Goal: Task Accomplishment & Management: Complete application form

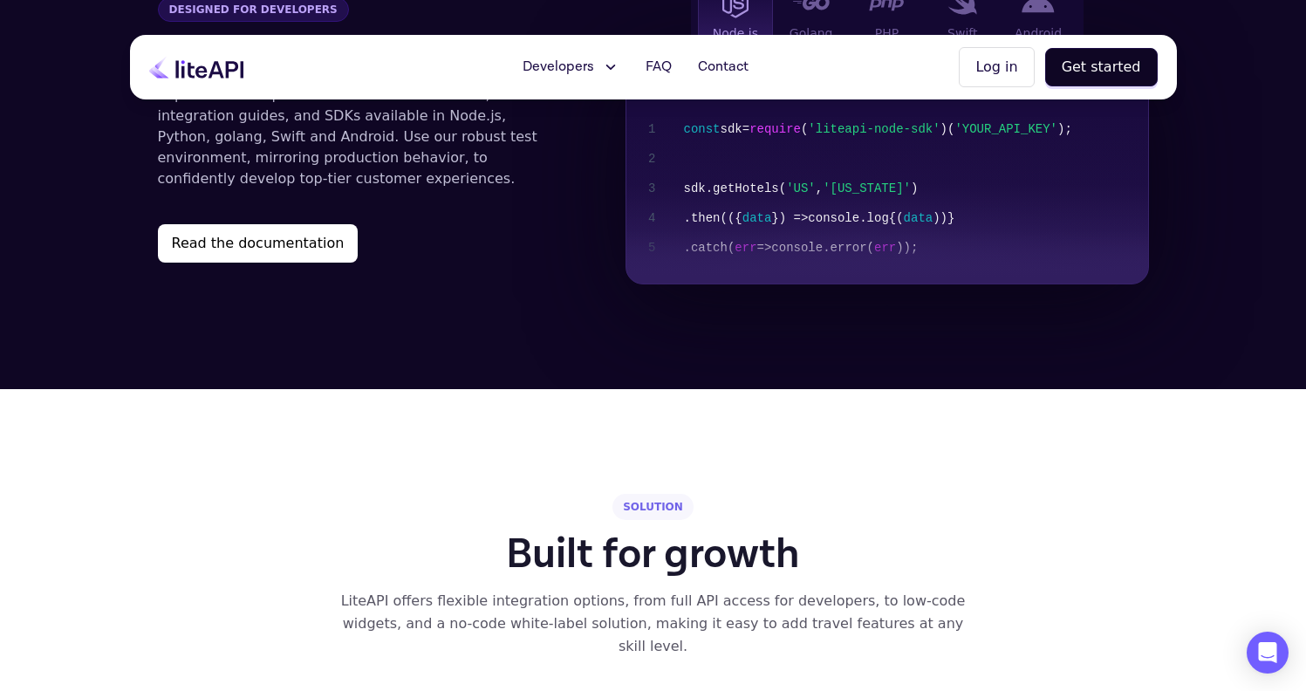
scroll to position [1965, 0]
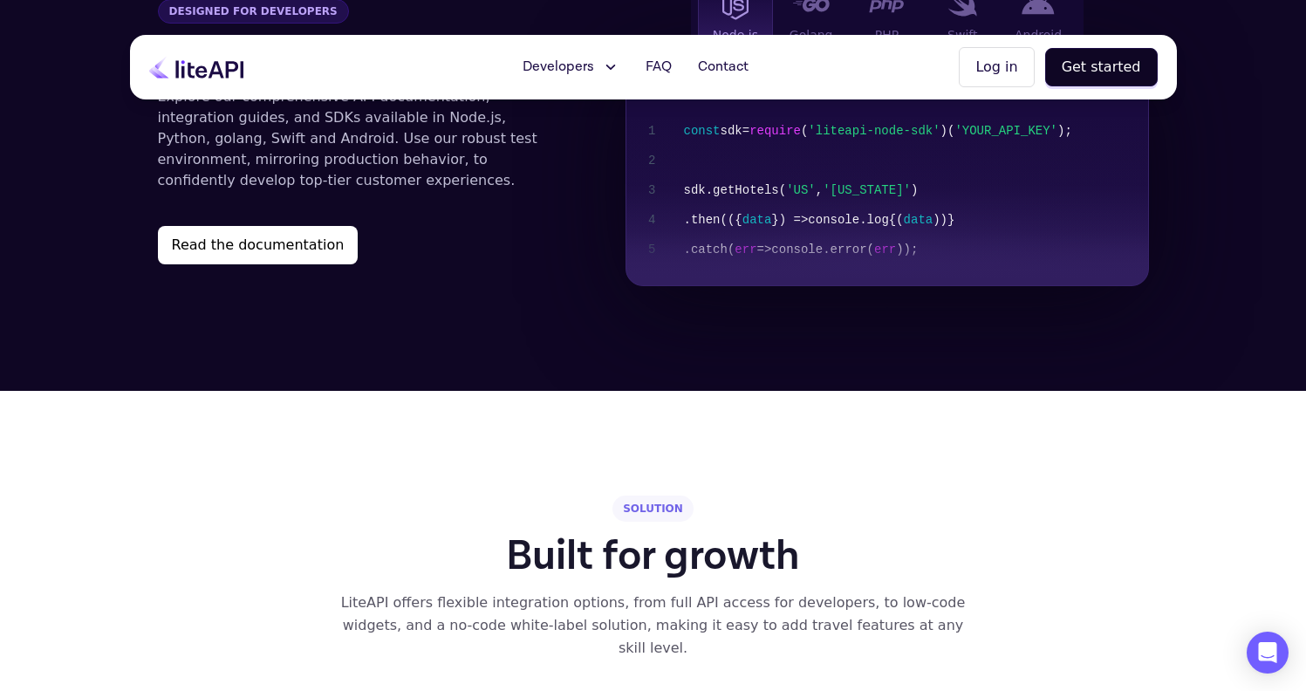
click at [523, 339] on section "Designed for developers Designed for developers Explore our comprehensive API d…" at bounding box center [653, 132] width 1306 height 518
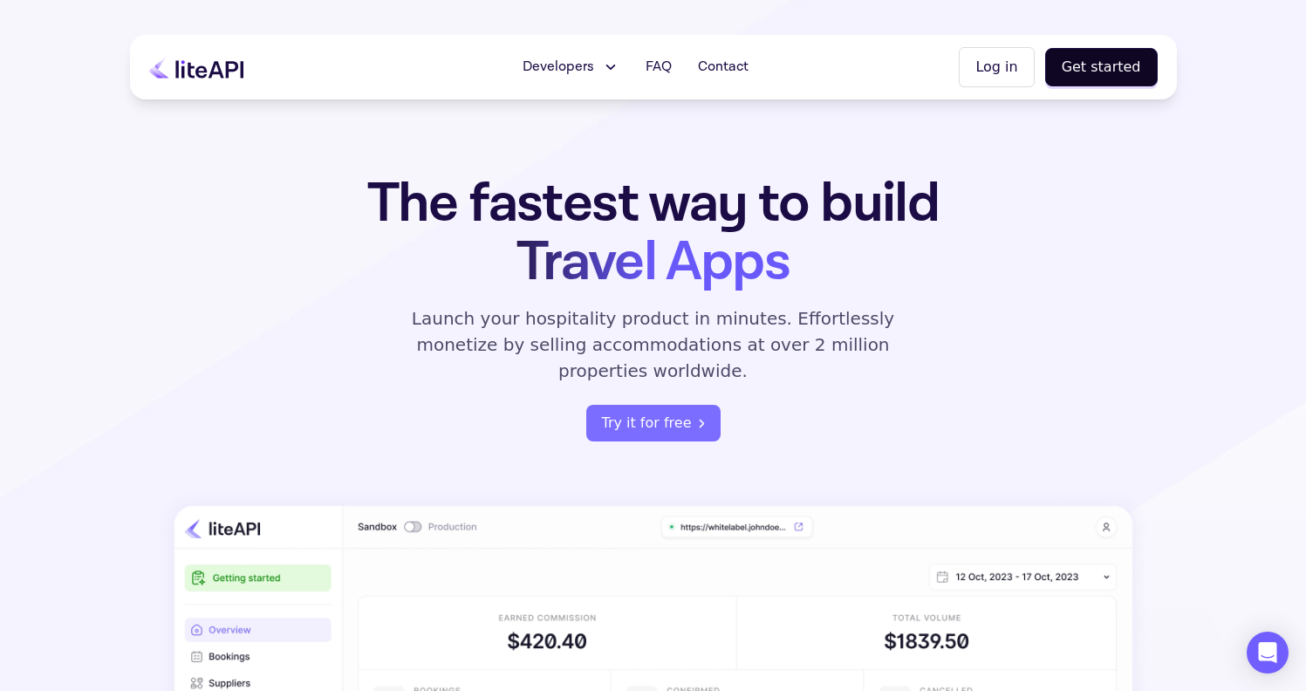
scroll to position [0, 0]
click at [646, 405] on button "Try it for free" at bounding box center [653, 423] width 134 height 37
click at [1007, 77] on button "Log in" at bounding box center [996, 67] width 75 height 40
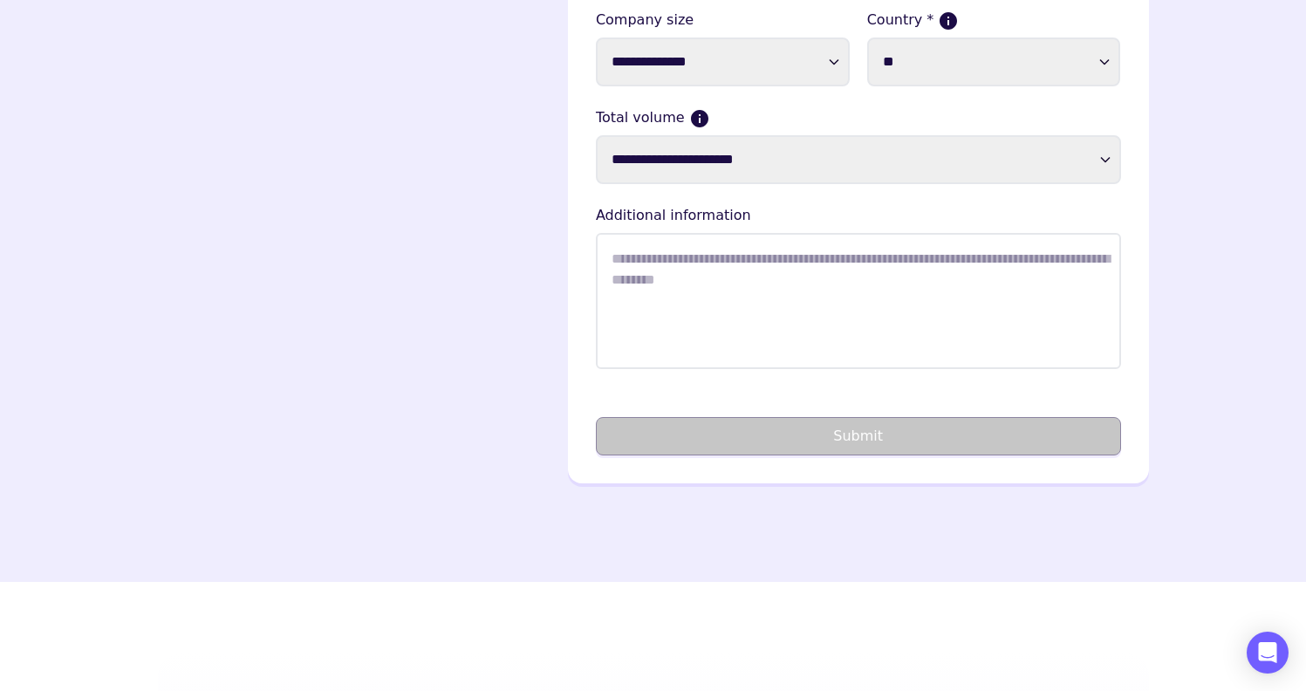
scroll to position [453, 0]
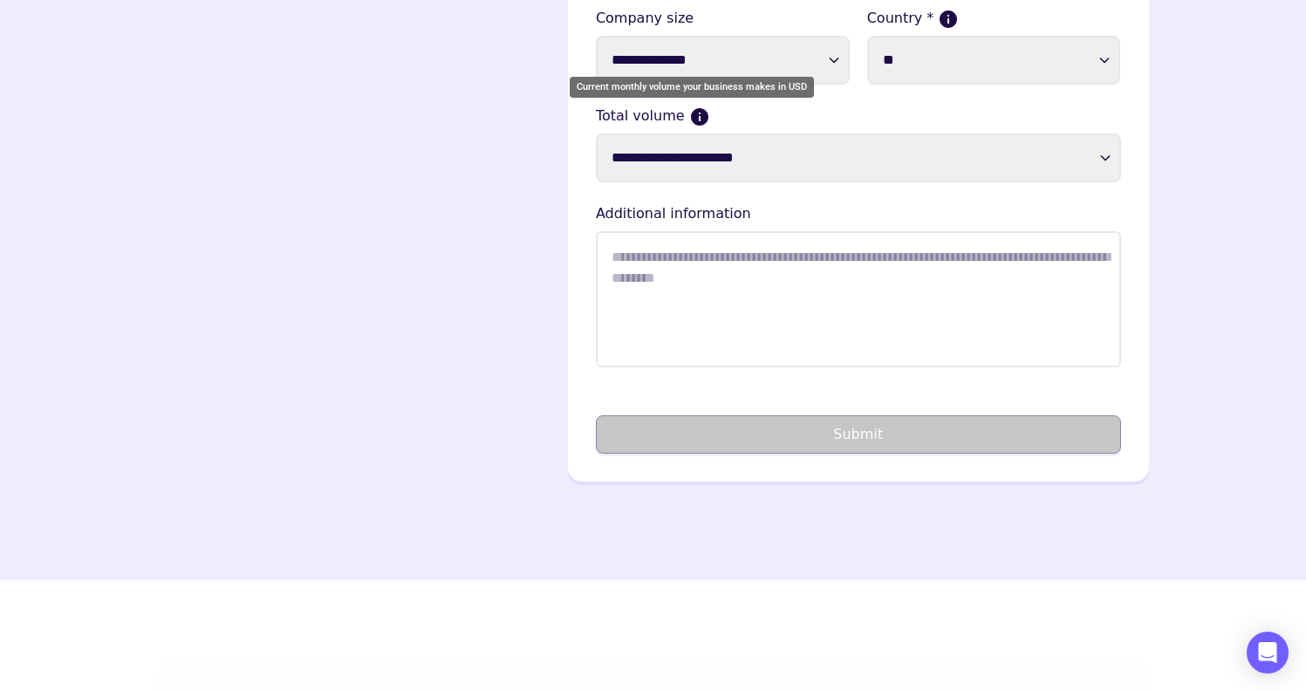
click at [691, 111] on icon "Current monthly volume your business makes in USD" at bounding box center [699, 116] width 17 height 17
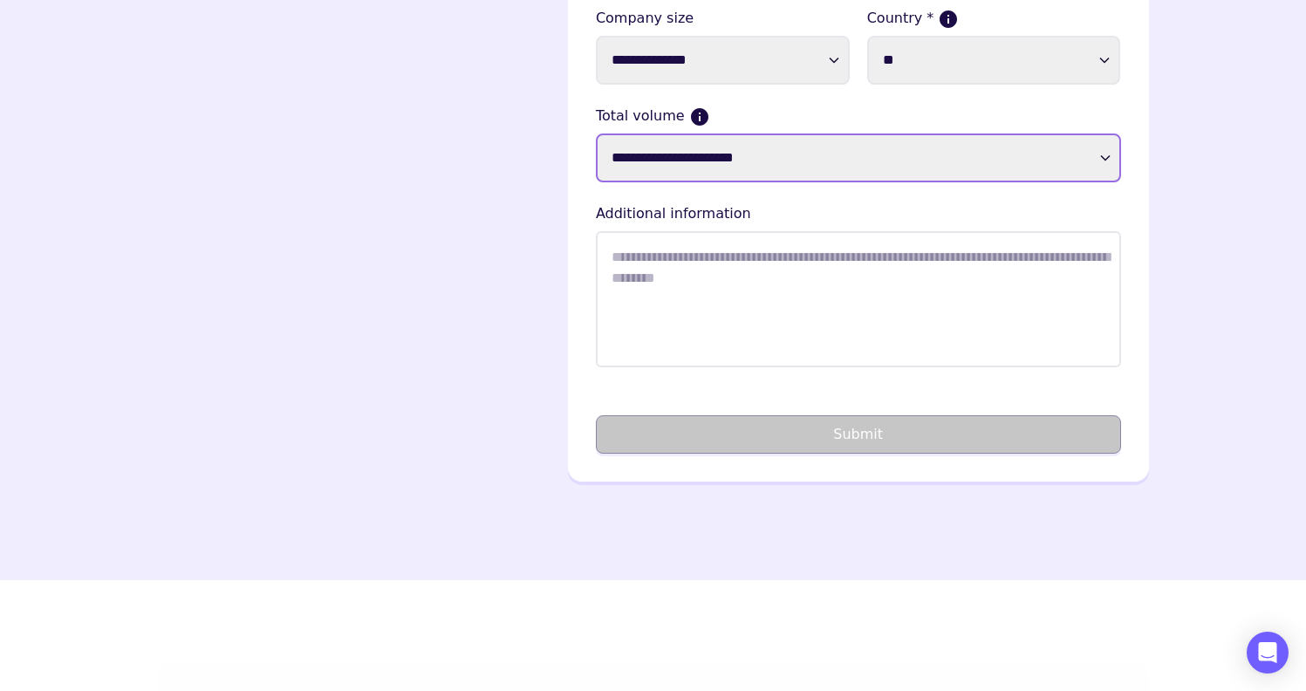
click at [713, 174] on select "**********" at bounding box center [858, 157] width 525 height 49
